Goal: Task Accomplishment & Management: Use online tool/utility

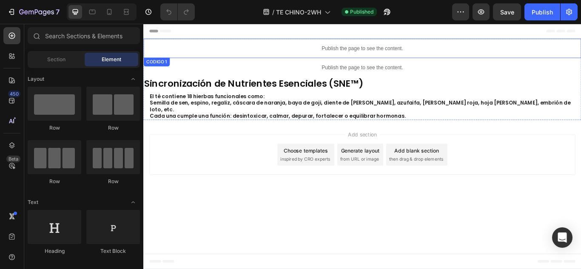
click at [354, 52] on p "Publish the page to see the content." at bounding box center [398, 52] width 510 height 9
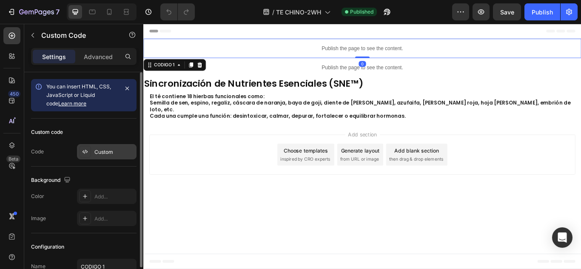
click at [80, 147] on div at bounding box center [85, 152] width 12 height 12
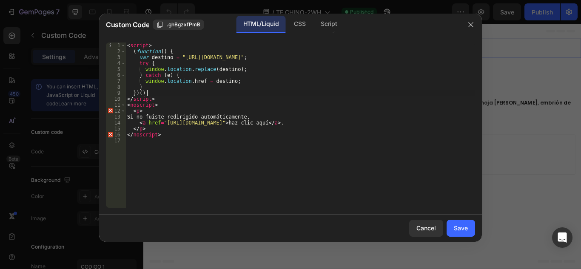
click at [182, 91] on div "< script > ( function ( ) { var destino = "[URL][DOMAIN_NAME]" ; try { window .…" at bounding box center [299, 131] width 349 height 177
click at [181, 91] on div "< script > ( function ( ) { var destino = "[URL][DOMAIN_NAME]" ; try { window .…" at bounding box center [299, 131] width 349 height 177
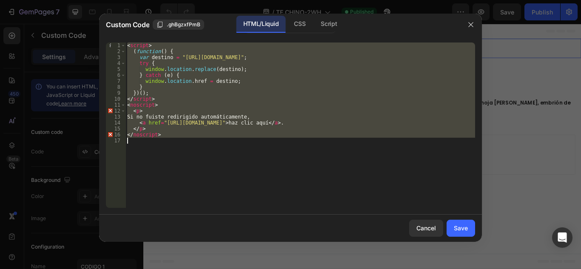
click at [181, 91] on div "< script > ( function ( ) { var destino = "[URL][DOMAIN_NAME]" ; try { window .…" at bounding box center [299, 131] width 349 height 177
type textarea "</noscript>"
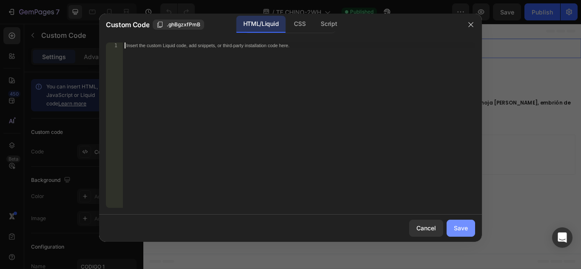
click at [464, 221] on button "Save" at bounding box center [460, 228] width 28 height 17
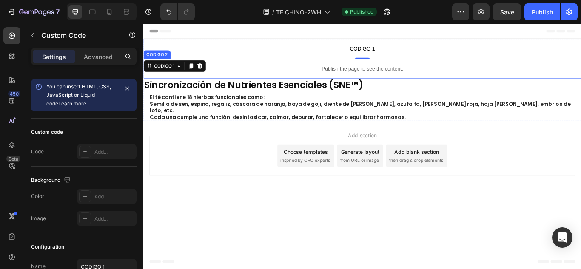
click at [424, 81] on div "Publish the page to see the content." at bounding box center [398, 76] width 510 height 23
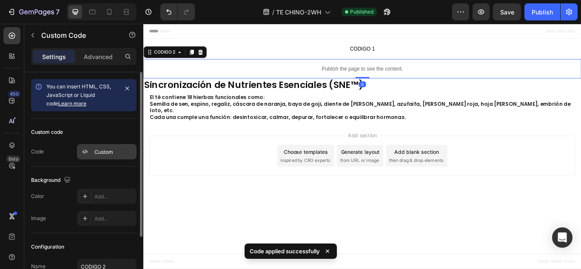
click at [101, 158] on div "Custom" at bounding box center [107, 151] width 60 height 15
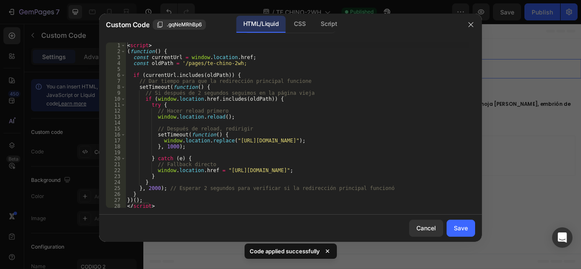
click at [239, 102] on div "< script > ( function ( ) { const currentUrl = window . location . href ; const…" at bounding box center [296, 131] width 343 height 177
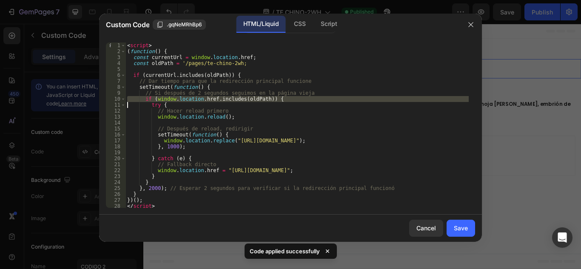
click at [238, 102] on div "if (window.location.href.includes(oldPath)) { try { 1 2 3 4 5 6 7 8 9 10 11 12 …" at bounding box center [290, 125] width 369 height 165
click at [238, 102] on div "< script > ( function ( ) { const currentUrl = window . location . href ; const…" at bounding box center [296, 125] width 343 height 165
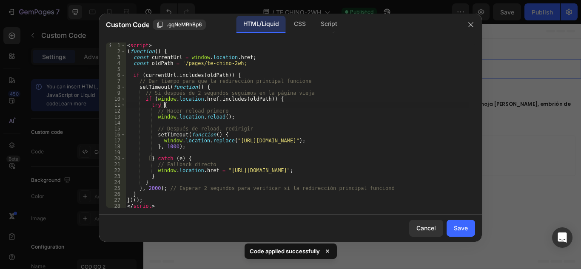
click at [234, 106] on div "< script > ( function ( ) { const currentUrl = window . location . href ; const…" at bounding box center [296, 131] width 343 height 177
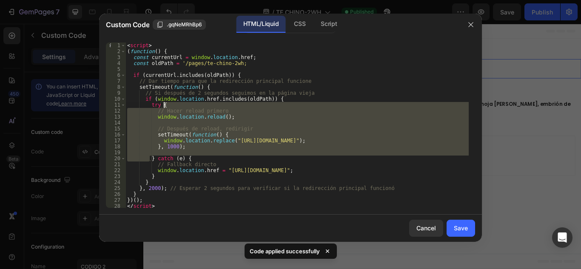
click at [234, 106] on div "< script > ( function ( ) { const currentUrl = window . location . href ; const…" at bounding box center [296, 131] width 343 height 177
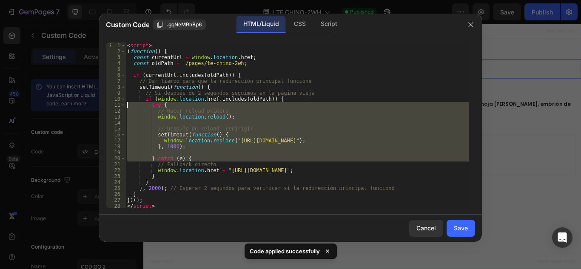
click at [237, 115] on div "< script > ( function ( ) { const currentUrl = window . location . href ; const…" at bounding box center [296, 125] width 343 height 165
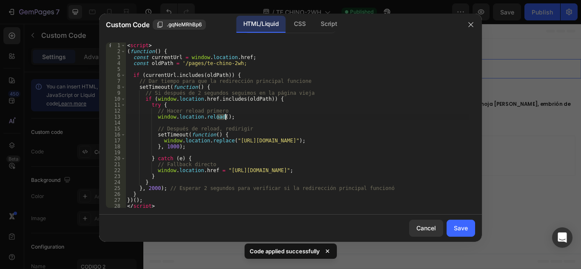
click at [237, 115] on div "< script > ( function ( ) { const currentUrl = window . location . href ; const…" at bounding box center [296, 131] width 343 height 177
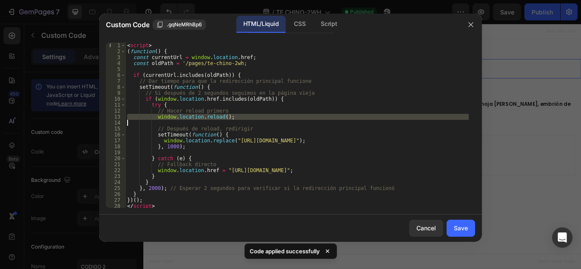
click at [237, 115] on div "< script > ( function ( ) { const currentUrl = window . location . href ; const…" at bounding box center [296, 131] width 343 height 177
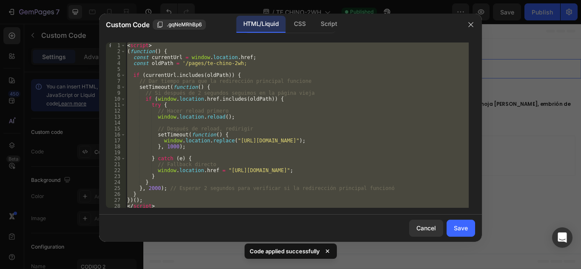
click at [237, 115] on div "< script > ( function ( ) { const currentUrl = window . location . href ; const…" at bounding box center [296, 131] width 343 height 177
type textarea "</script>"
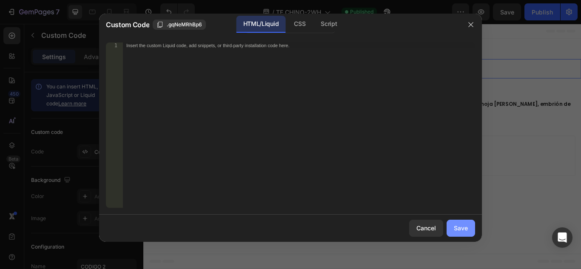
click at [459, 223] on button "Save" at bounding box center [460, 228] width 28 height 17
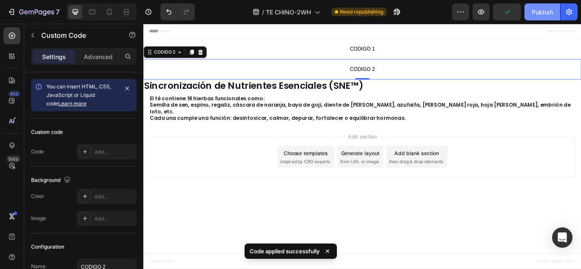
click at [541, 13] on div "Publish" at bounding box center [541, 12] width 21 height 9
